Goal: Transaction & Acquisition: Purchase product/service

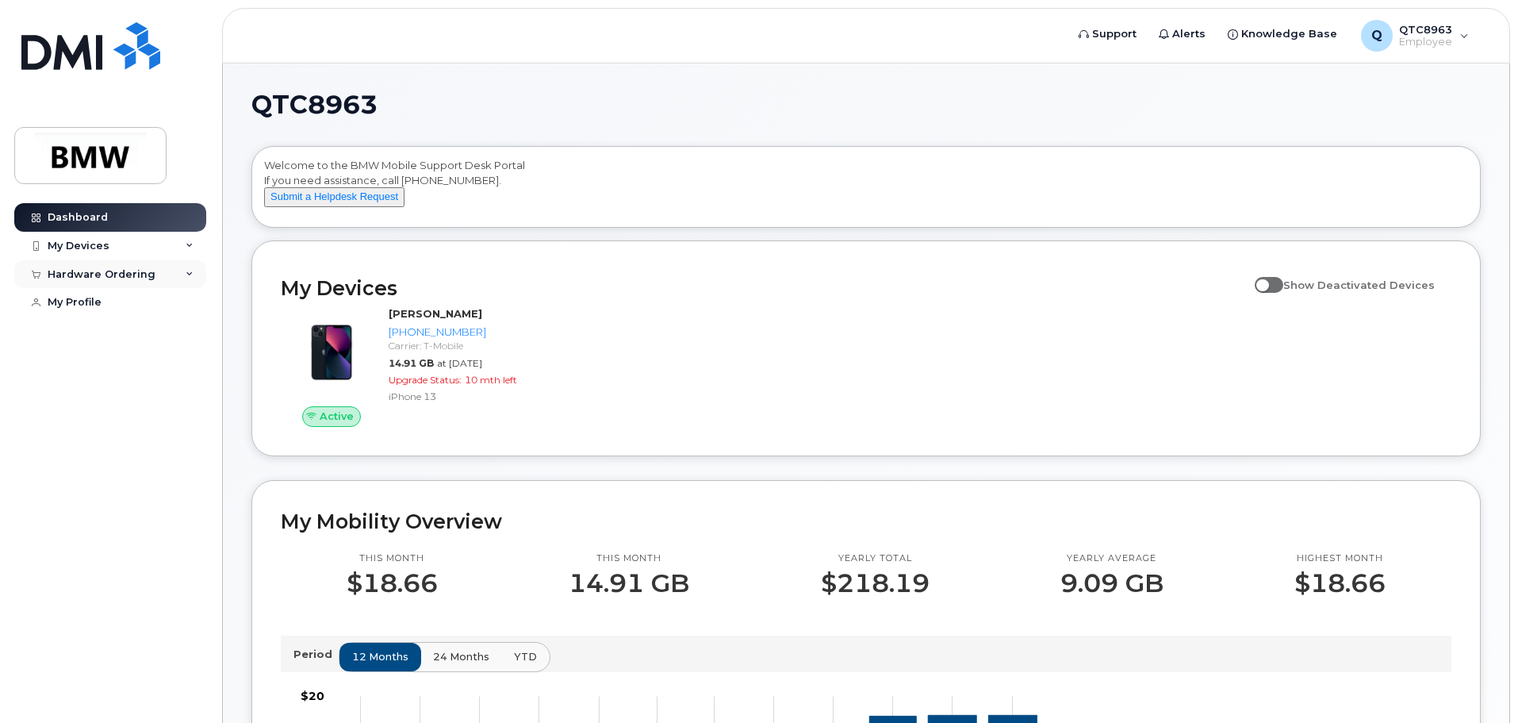
click at [186, 268] on div "Hardware Ordering" at bounding box center [110, 274] width 192 height 29
click at [102, 340] on div "New Order" at bounding box center [85, 333] width 60 height 14
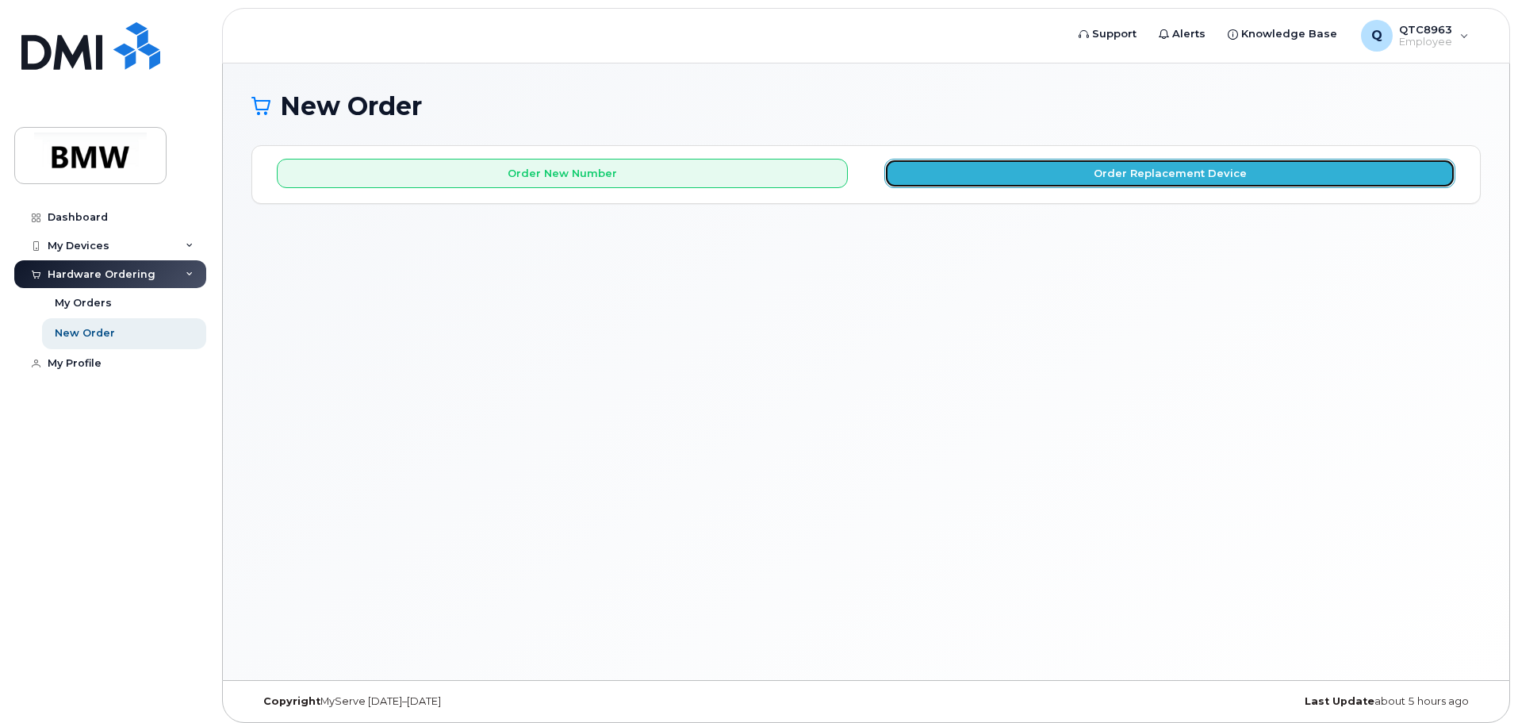
click at [940, 167] on button "Order Replacement Device" at bounding box center [1170, 173] width 571 height 29
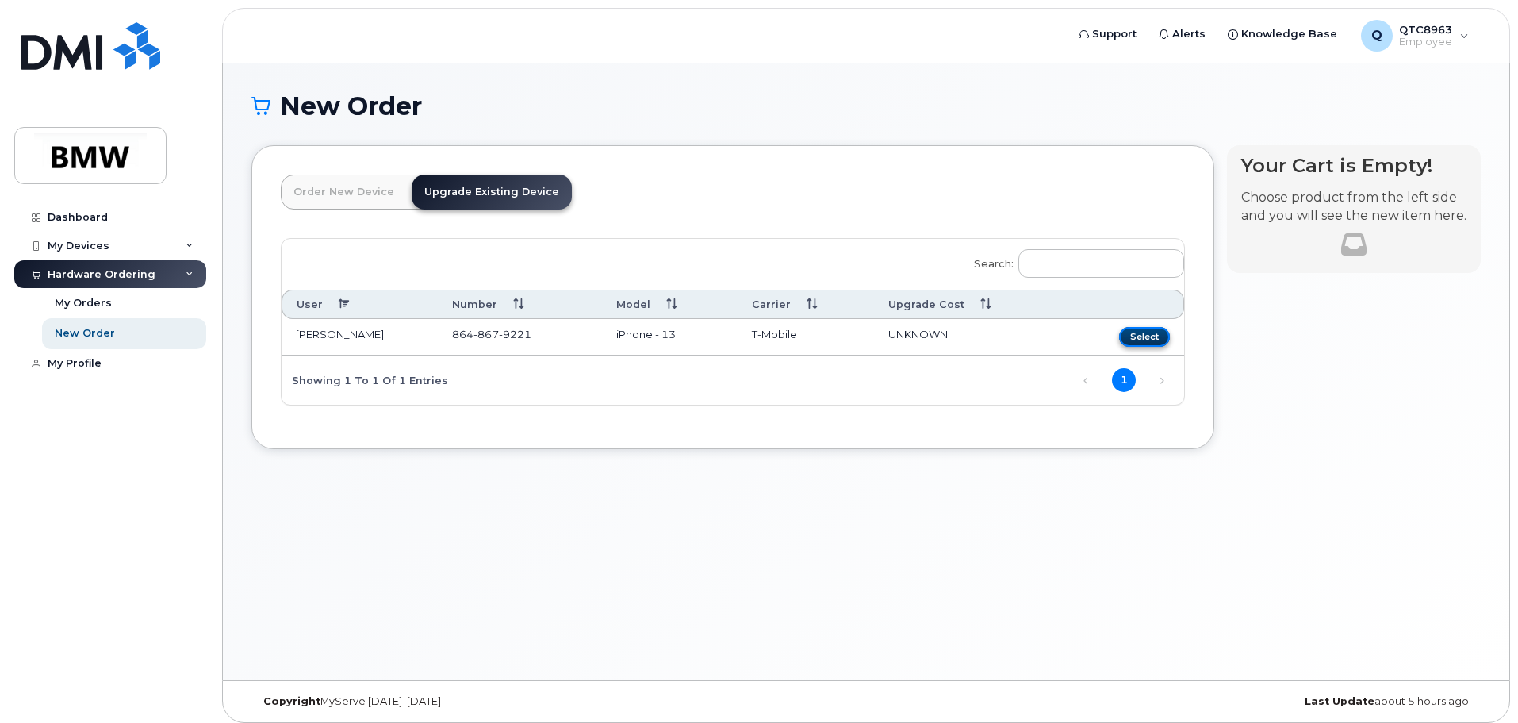
click at [1136, 329] on button "Select" at bounding box center [1144, 337] width 51 height 20
